Goal: Check status

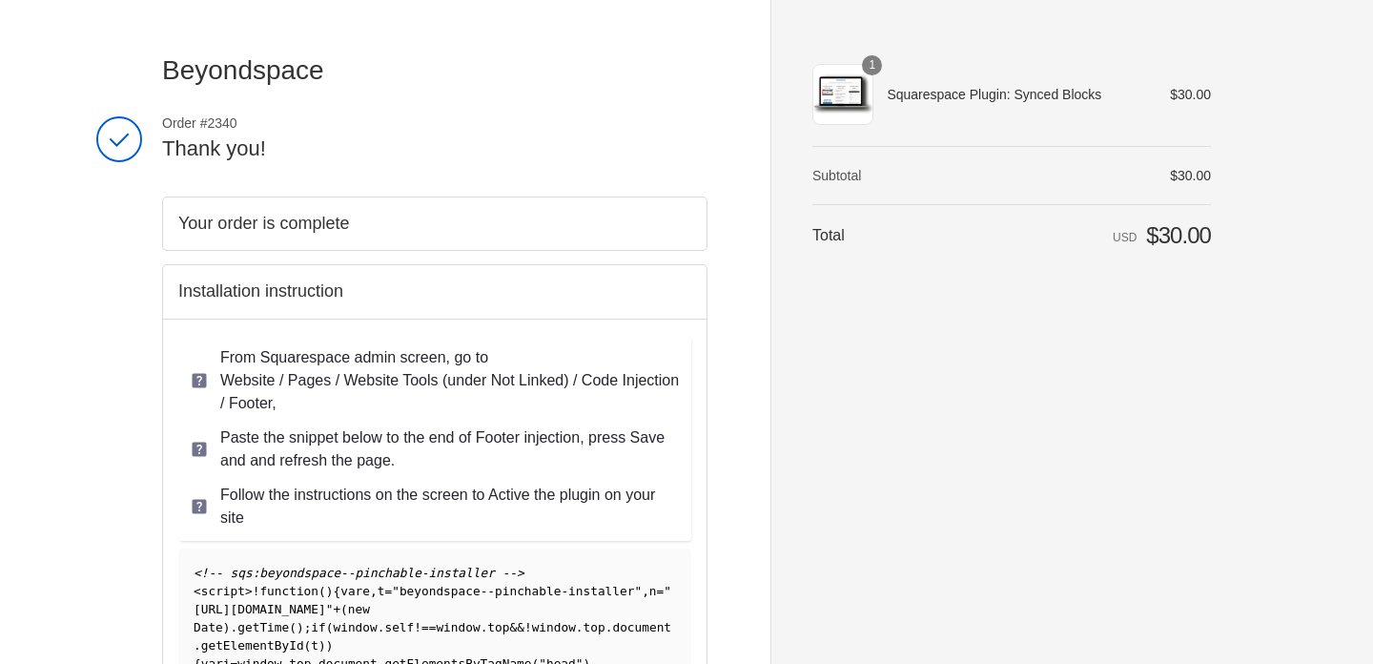
click at [447, 224] on h2 "Your order is complete" at bounding box center [434, 224] width 513 height 22
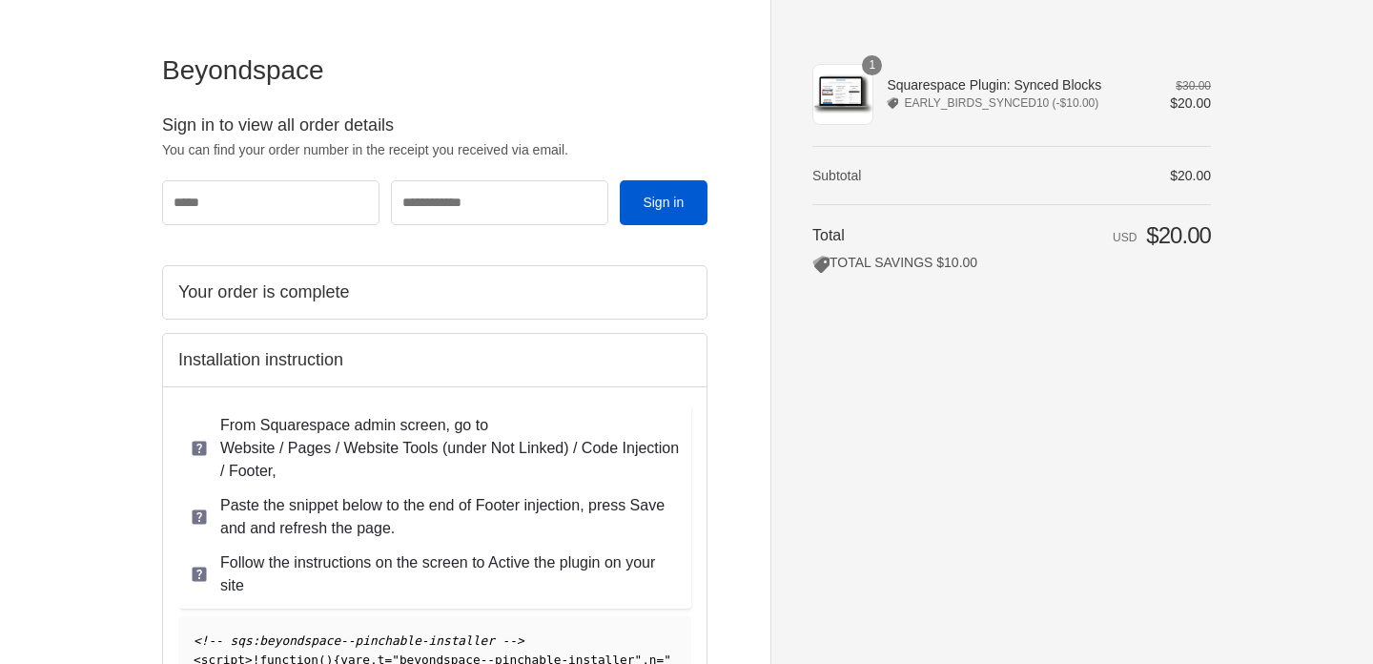
click at [1131, 410] on div "Shopping cart Product image Description Quantity Price 1 Squarespace Plugin: Sy…" at bounding box center [1011, 331] width 399 height 557
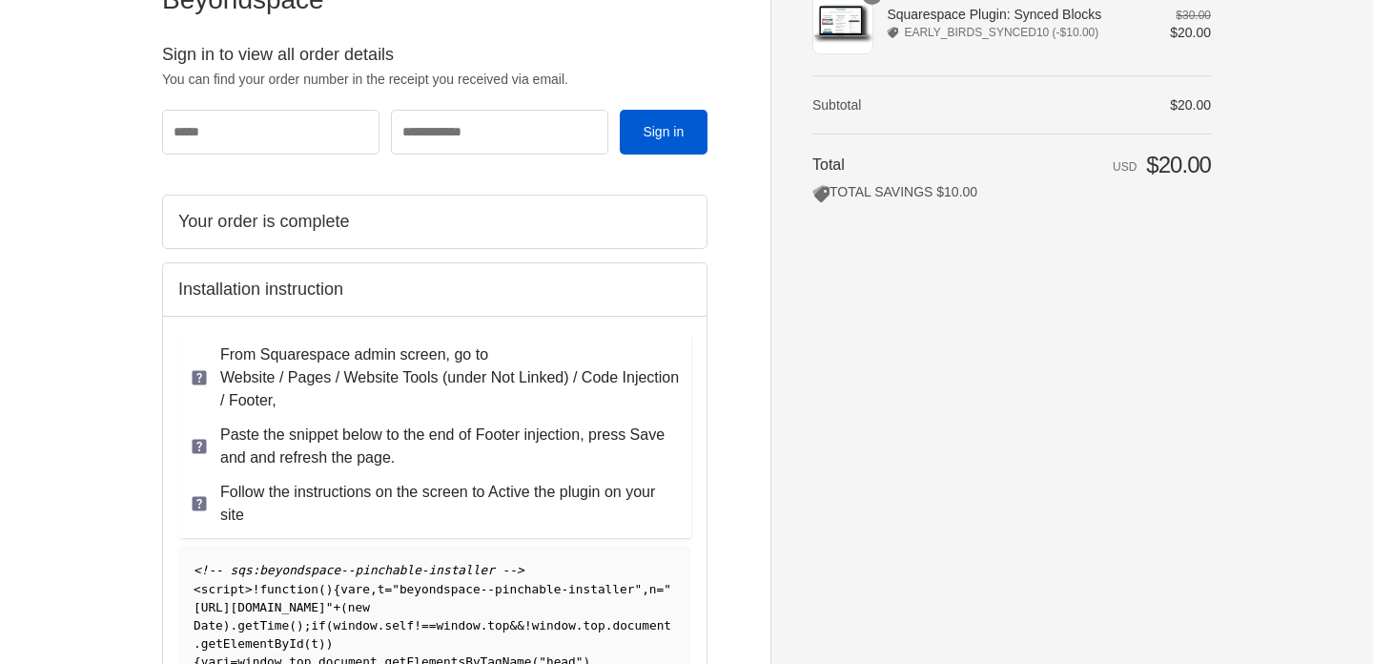
scroll to position [657, 0]
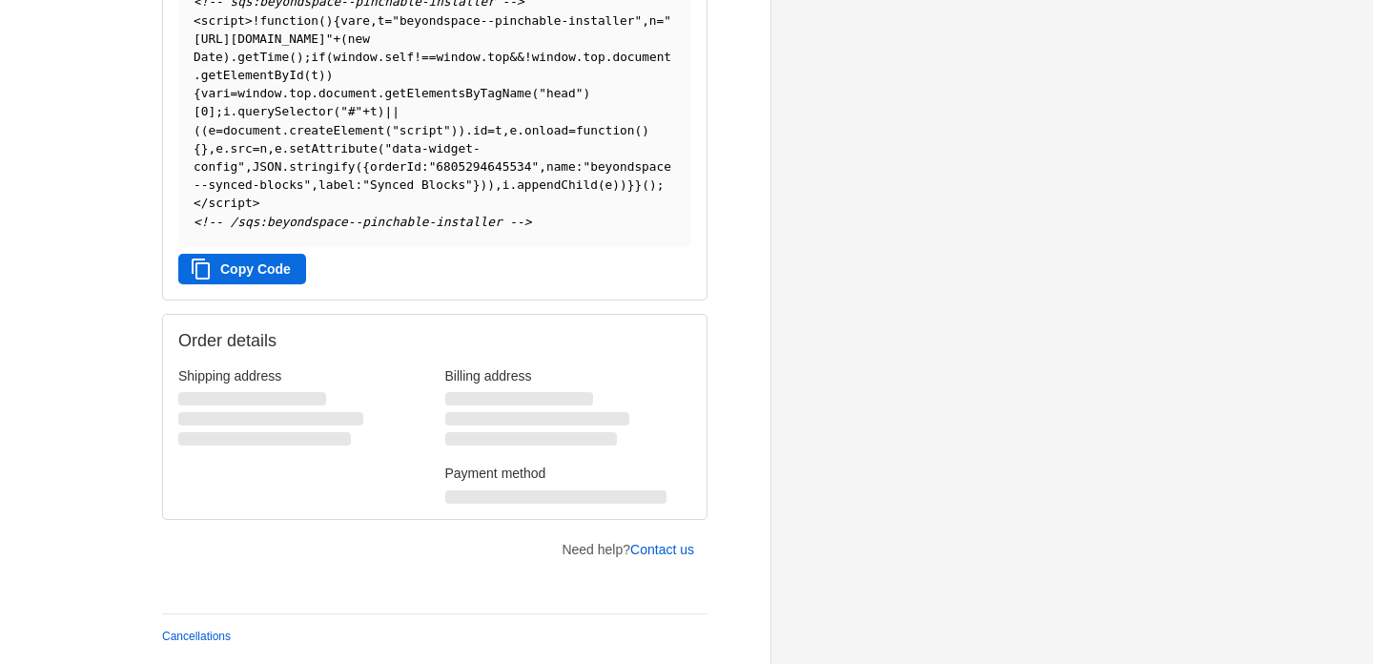
click at [997, 415] on aside "Beyondspace Thank you for your purchase! Order summary Shopping cart Product im…" at bounding box center [990, 12] width 440 height 1302
